Goal: Check status: Check status

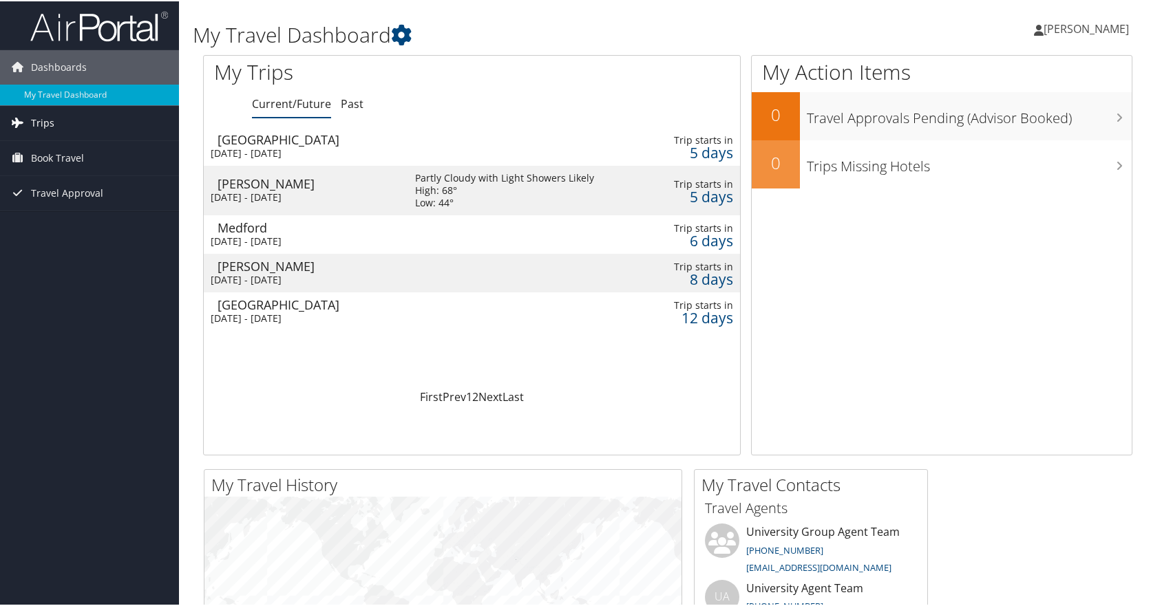
click at [43, 126] on span "Trips" at bounding box center [42, 122] width 23 height 34
click at [47, 218] on span "Book Travel" at bounding box center [57, 219] width 53 height 34
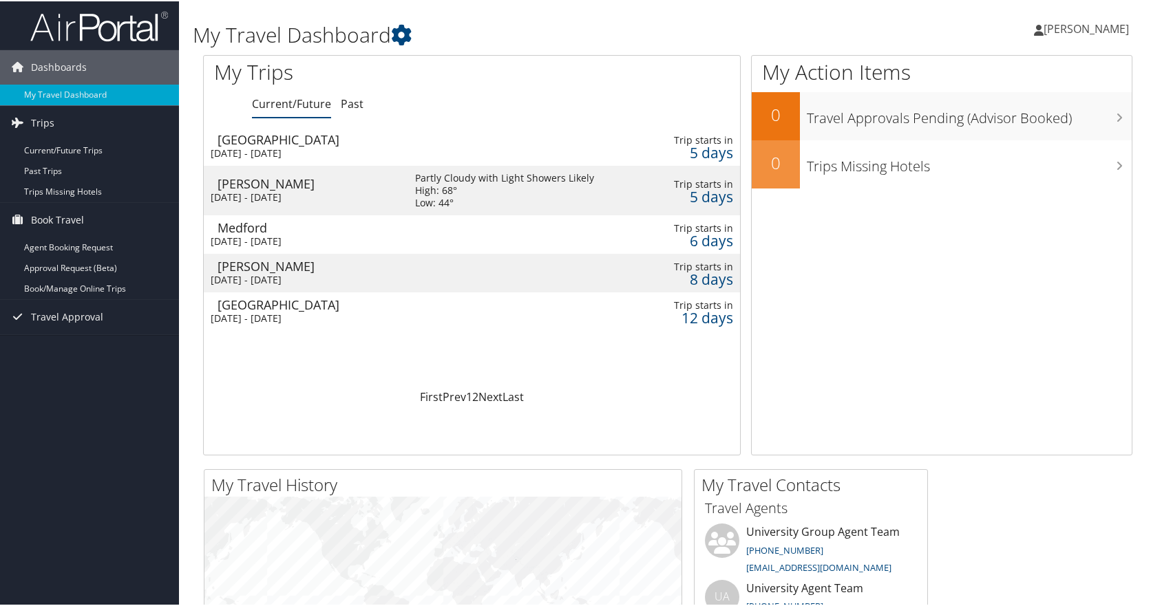
click at [364, 186] on div "[PERSON_NAME]" at bounding box center [309, 182] width 184 height 12
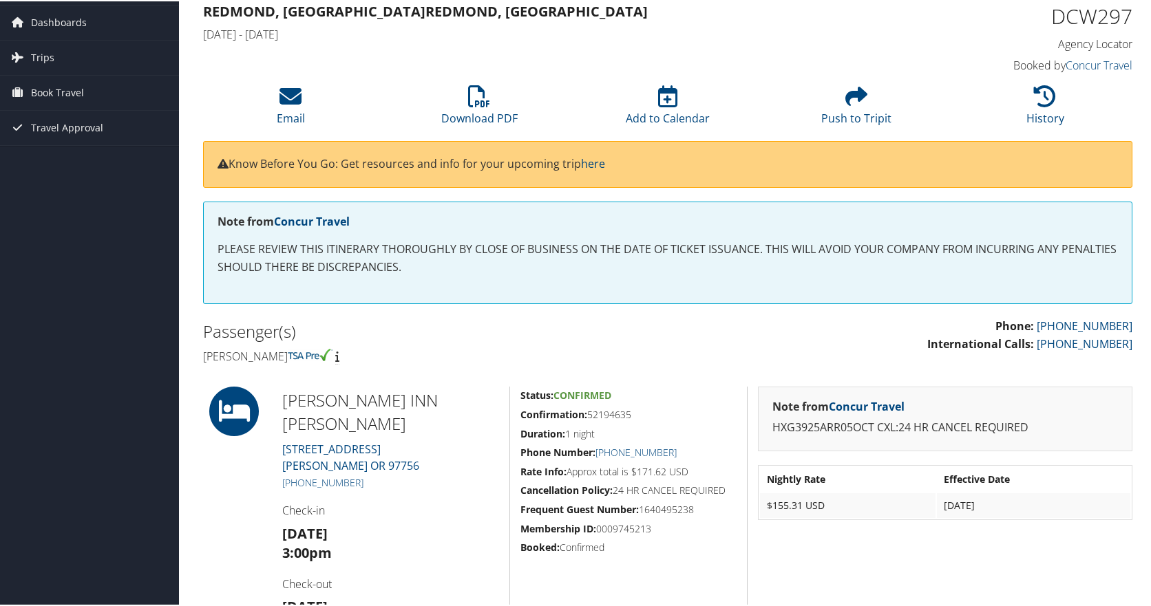
scroll to position [69, 0]
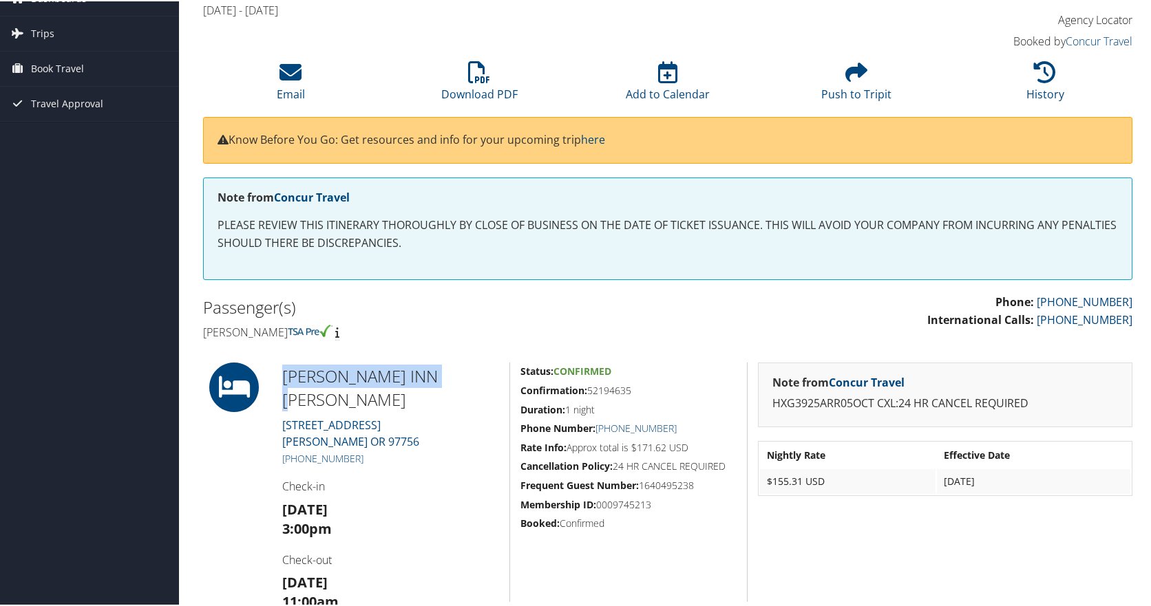
drag, startPoint x: 286, startPoint y: 369, endPoint x: 478, endPoint y: 374, distance: 192.1
click at [478, 374] on h2 "HAMPTON INN REDMOND" at bounding box center [390, 386] width 217 height 46
copy h2 "HAMPTON INN REDMOND"
click at [530, 376] on strong "Status:" at bounding box center [536, 369] width 33 height 13
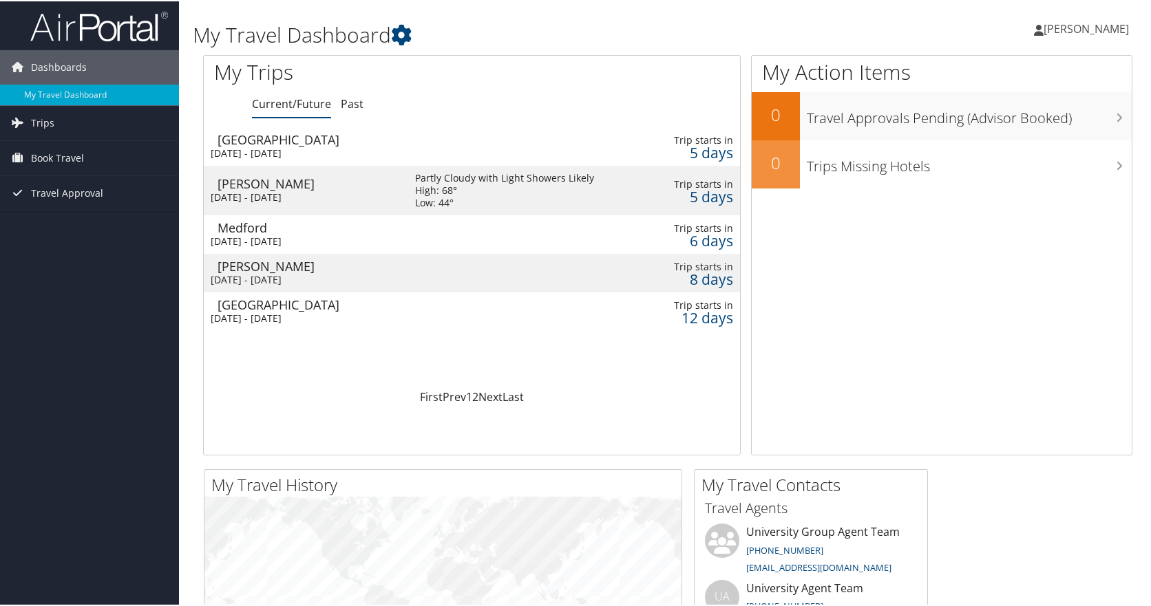
click at [466, 233] on td at bounding box center [519, 233] width 237 height 39
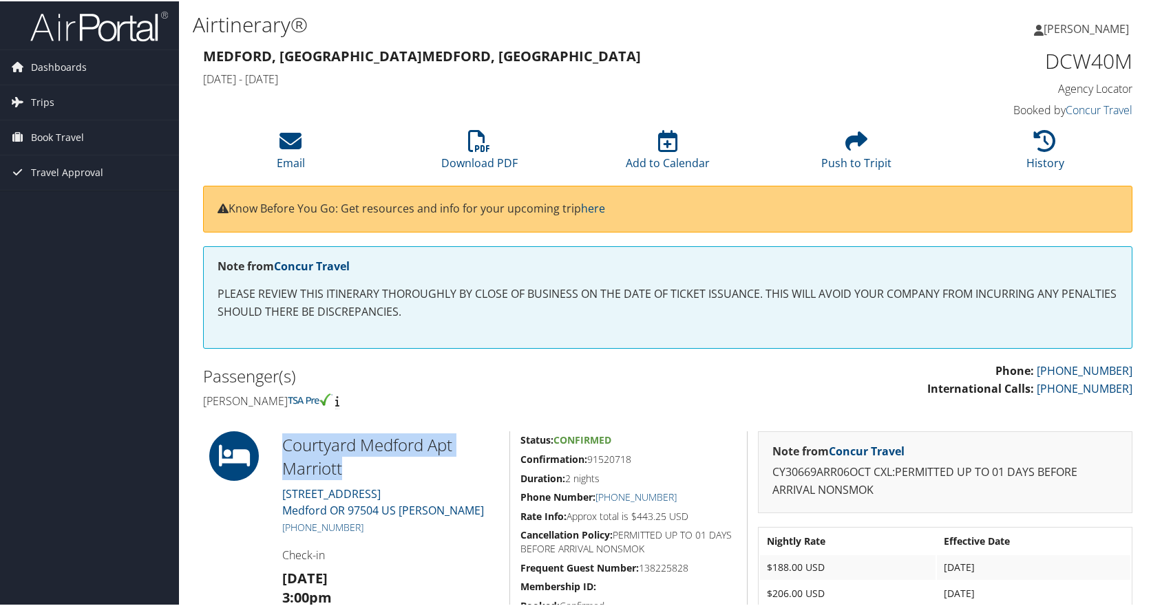
drag, startPoint x: 275, startPoint y: 441, endPoint x: 352, endPoint y: 470, distance: 82.3
click at [352, 470] on div "Courtyard Medford Apt Marriott 600 AIRPORT RD Medford OR 97504 US Jackson +1 (5…" at bounding box center [390, 561] width 237 height 263
copy h2 "Courtyard Medford Apt Marriott"
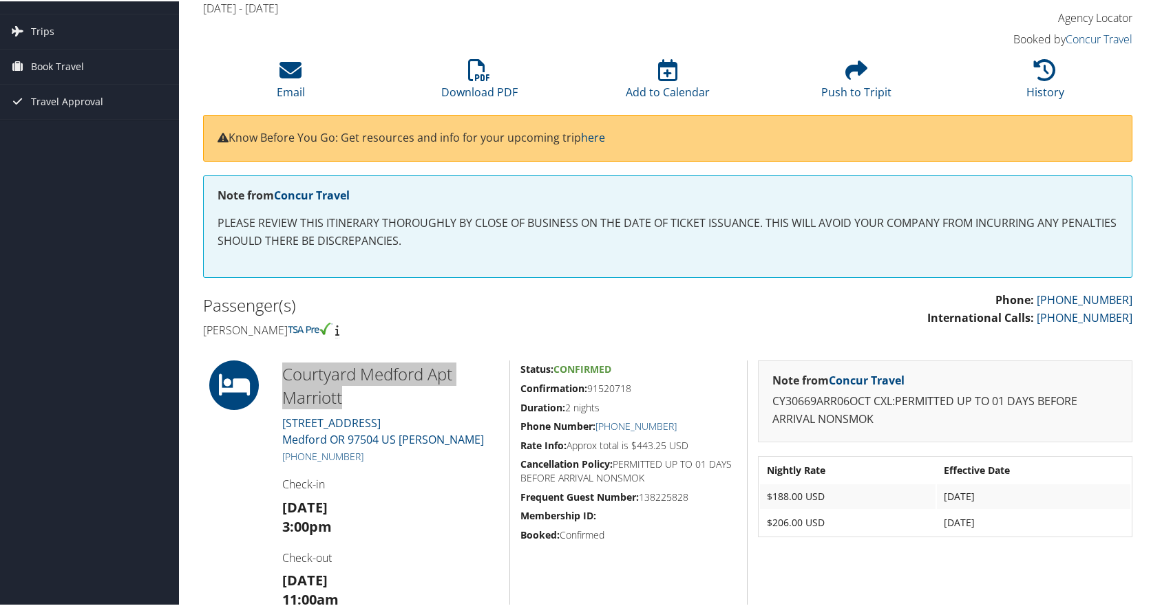
scroll to position [138, 0]
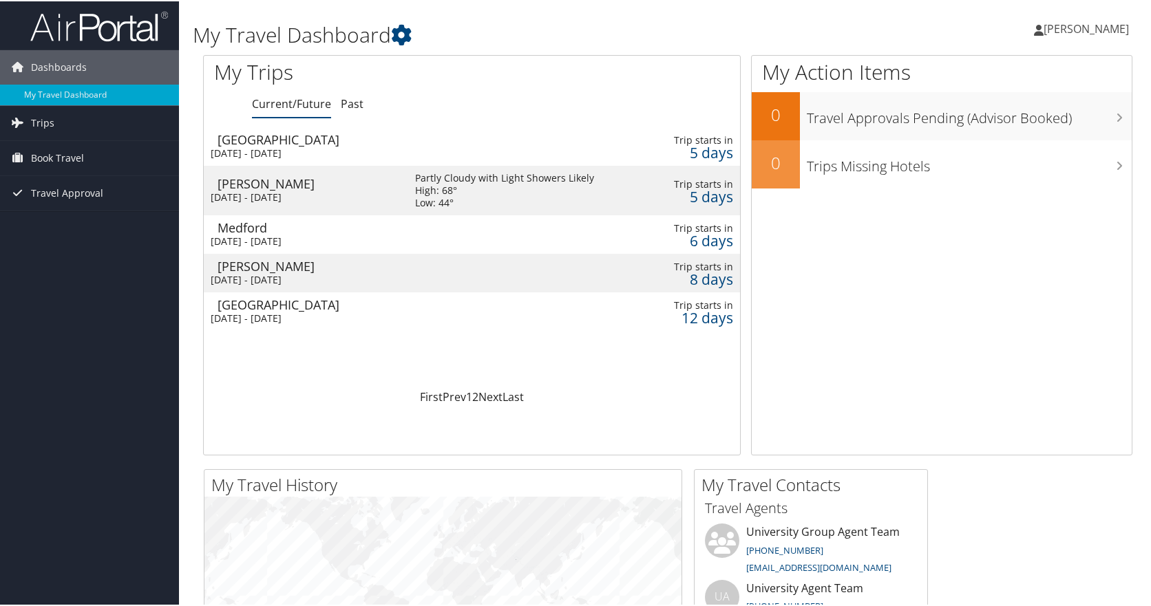
click at [356, 270] on div "[PERSON_NAME]" at bounding box center [309, 265] width 184 height 12
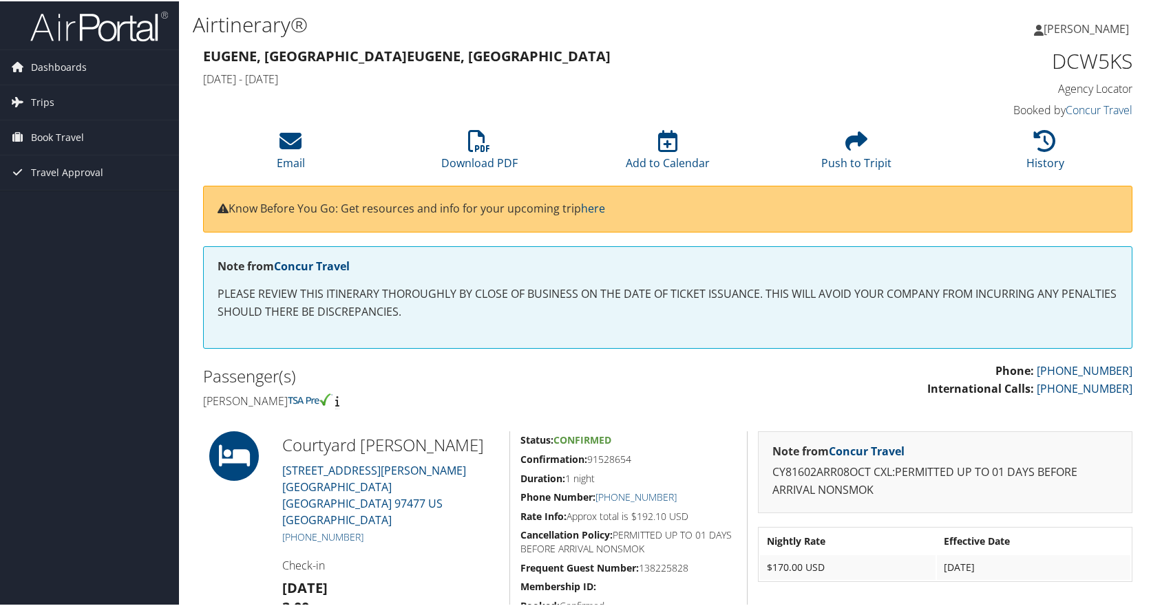
drag, startPoint x: 283, startPoint y: 444, endPoint x: 483, endPoint y: 442, distance: 200.3
click at [483, 442] on h2 "Courtyard [PERSON_NAME]" at bounding box center [390, 443] width 217 height 23
copy h2 "Courtyard [PERSON_NAME]"
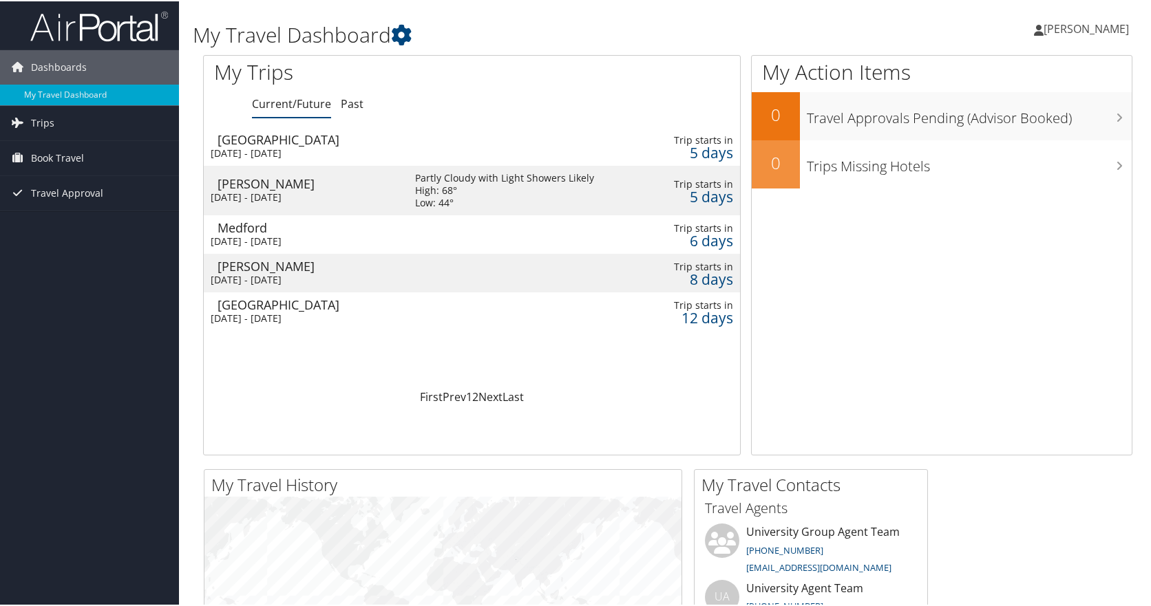
click at [412, 145] on td at bounding box center [519, 145] width 237 height 39
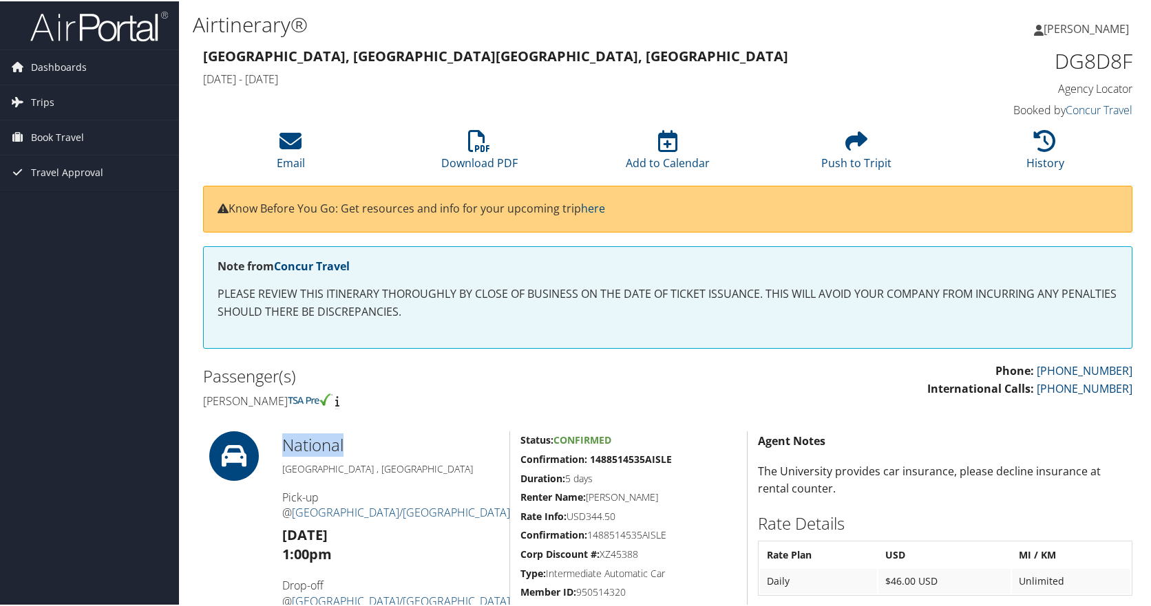
drag, startPoint x: 296, startPoint y: 438, endPoint x: 342, endPoint y: 443, distance: 46.4
click at [342, 443] on h2 "National" at bounding box center [390, 443] width 217 height 23
copy h2 "National"
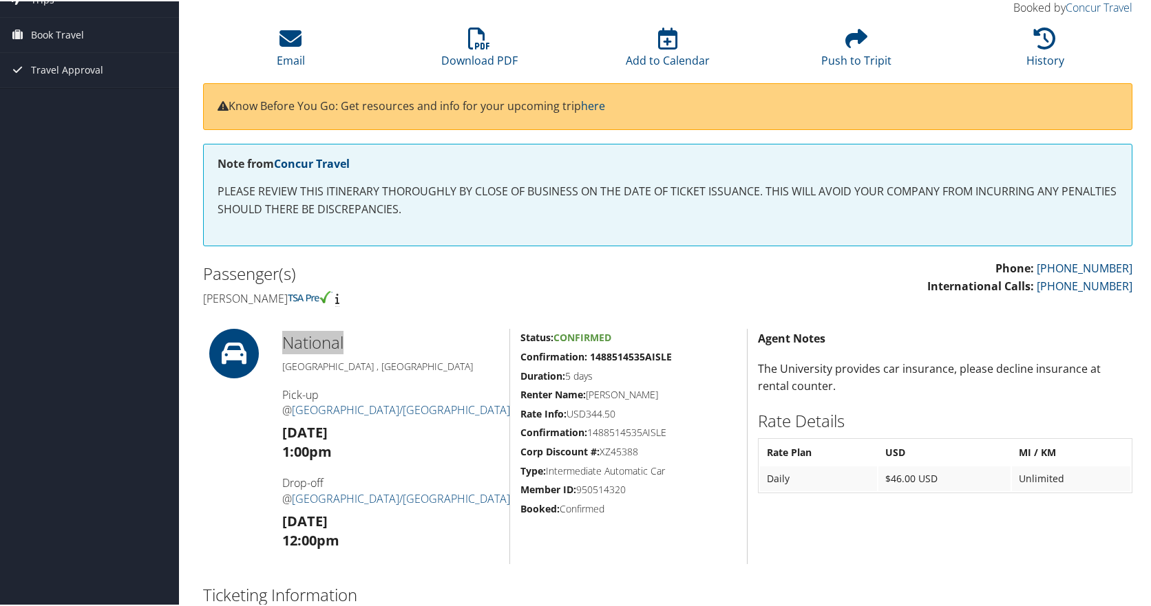
scroll to position [515, 0]
